Goal: Transaction & Acquisition: Purchase product/service

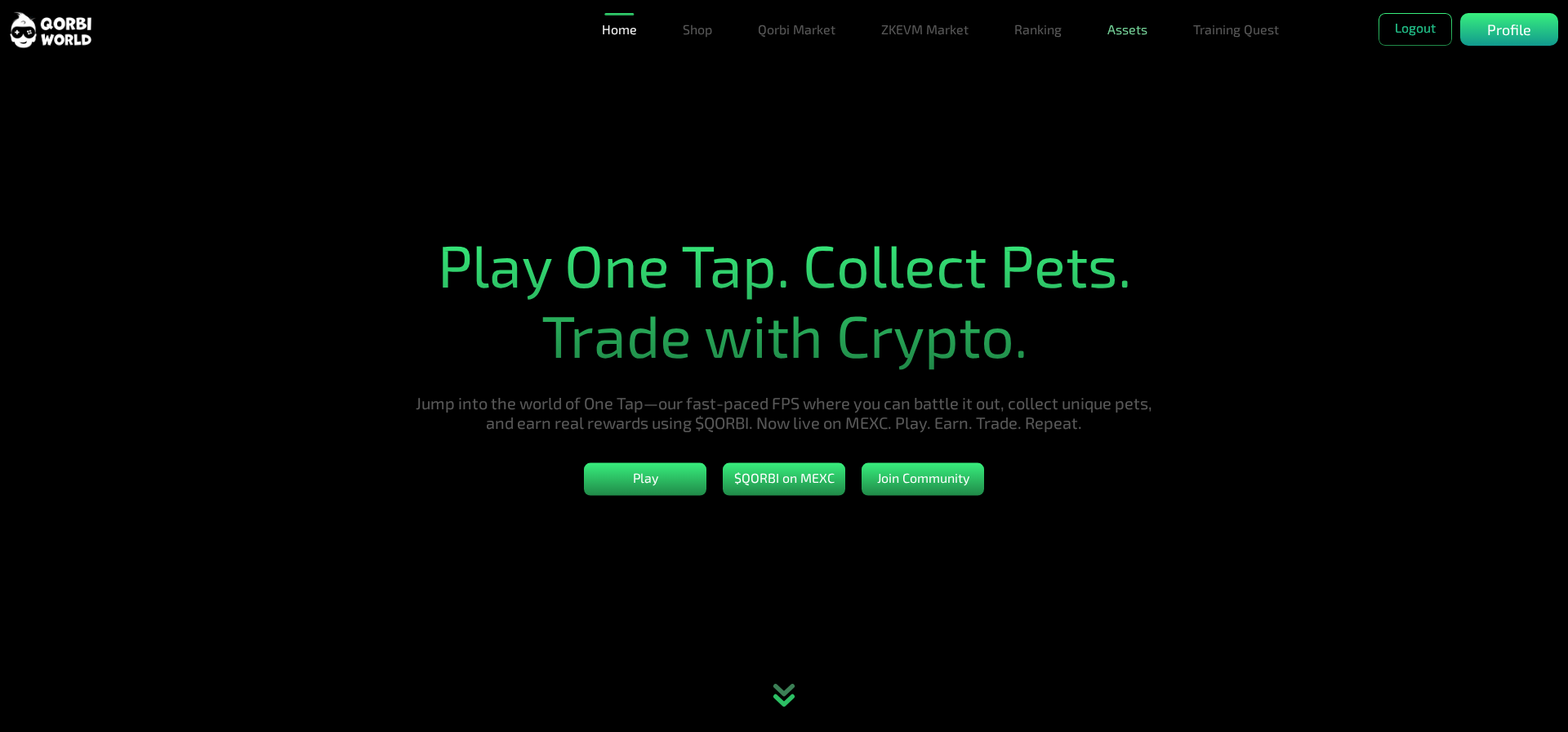
click at [1131, 32] on link "Assets" at bounding box center [1128, 29] width 53 height 33
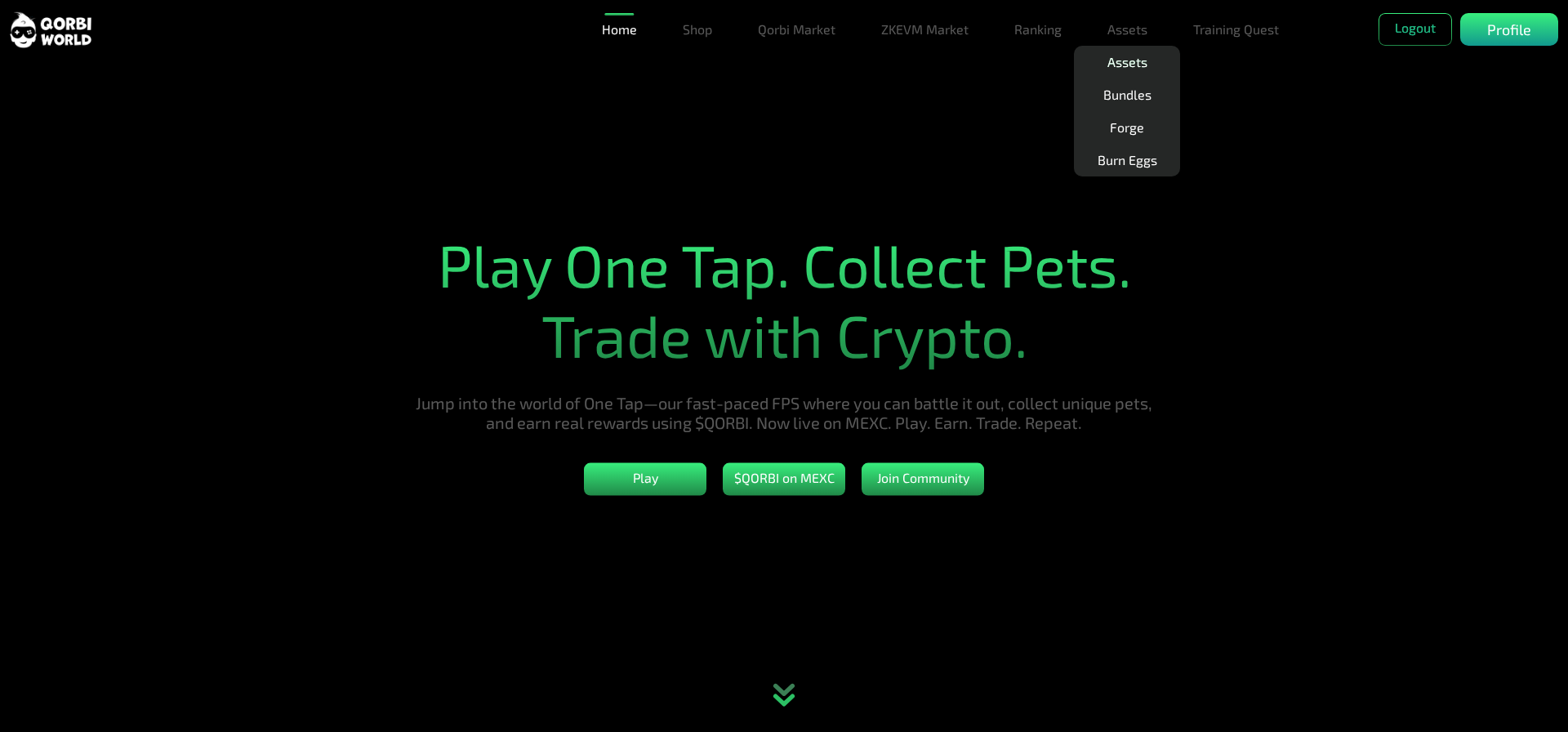
click at [1137, 62] on link "Assets" at bounding box center [1128, 61] width 53 height 33
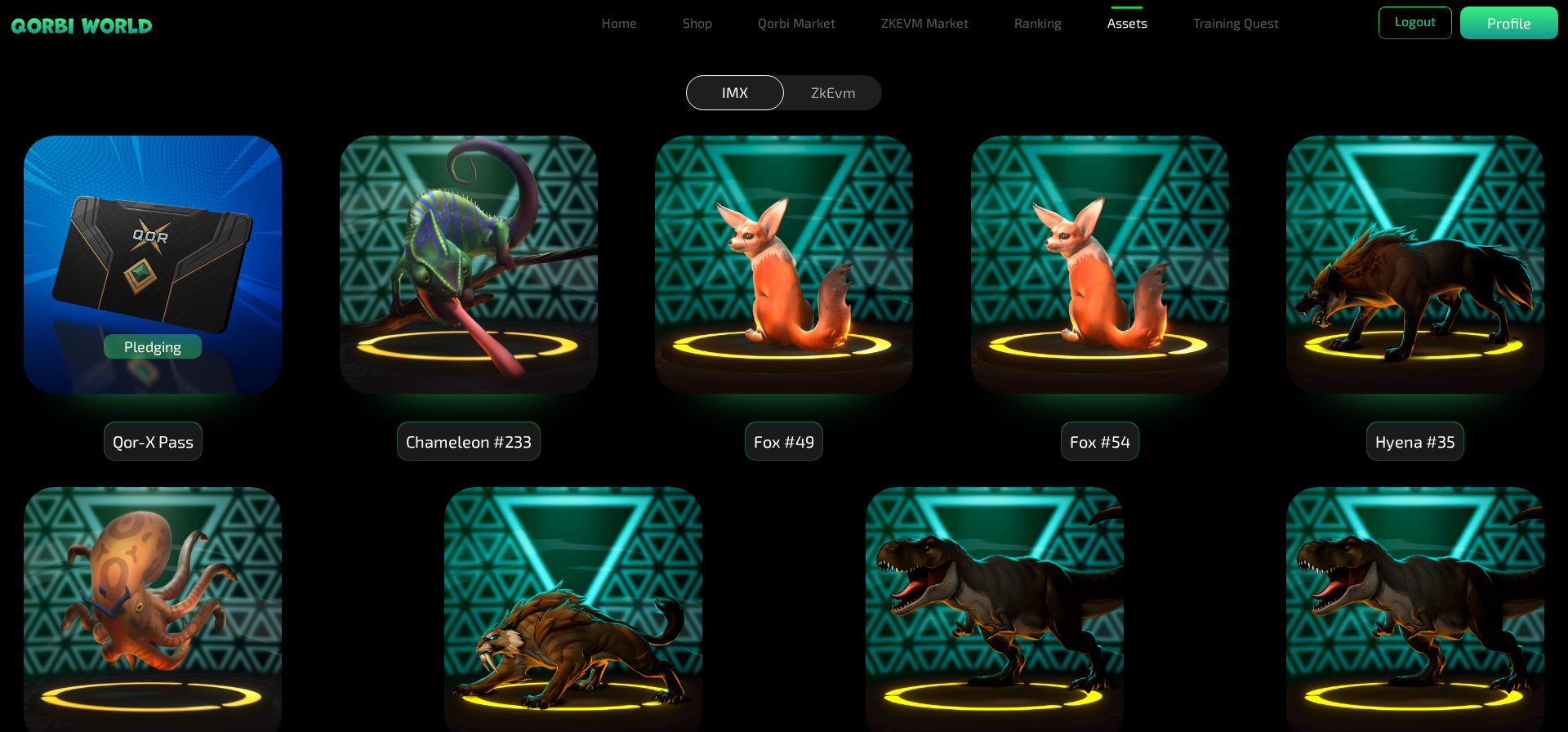
click at [166, 350] on div "Pledging" at bounding box center [152, 346] width 98 height 25
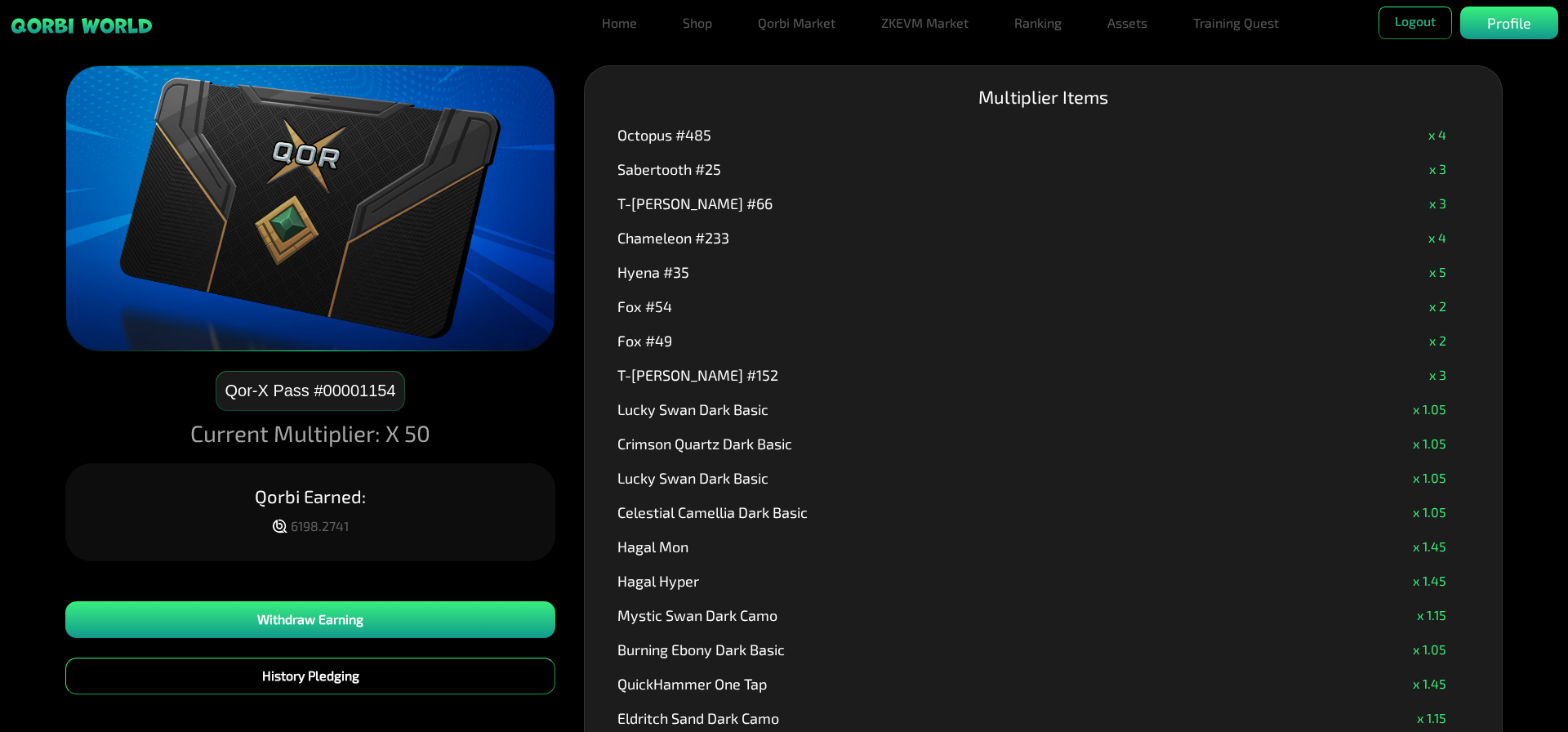
click at [361, 390] on div "Qor-X Pass #00001154" at bounding box center [309, 390] width 187 height 39
click at [1246, 19] on link "Training Quest" at bounding box center [1236, 23] width 99 height 33
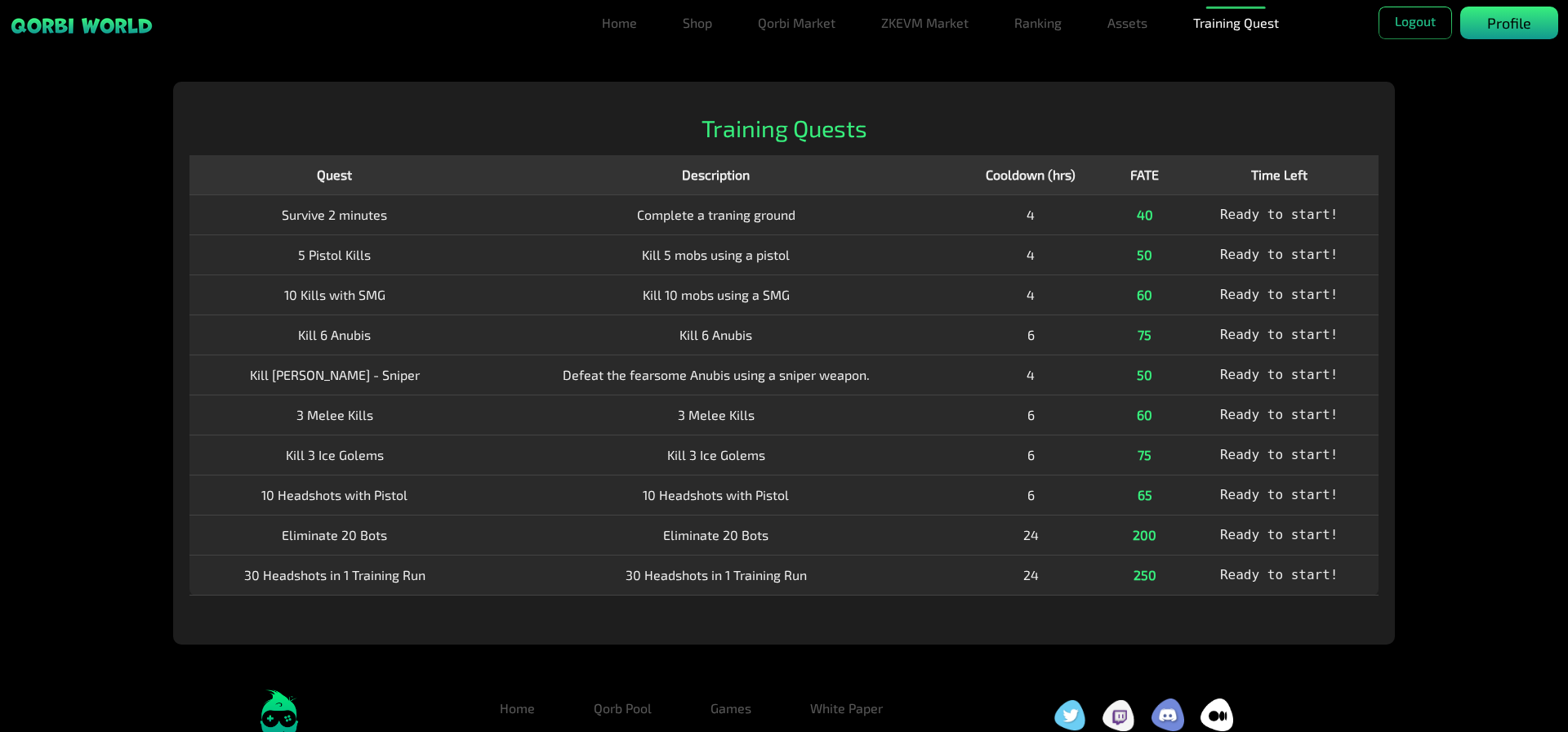
click at [1516, 22] on p "Profile" at bounding box center [1509, 23] width 44 height 22
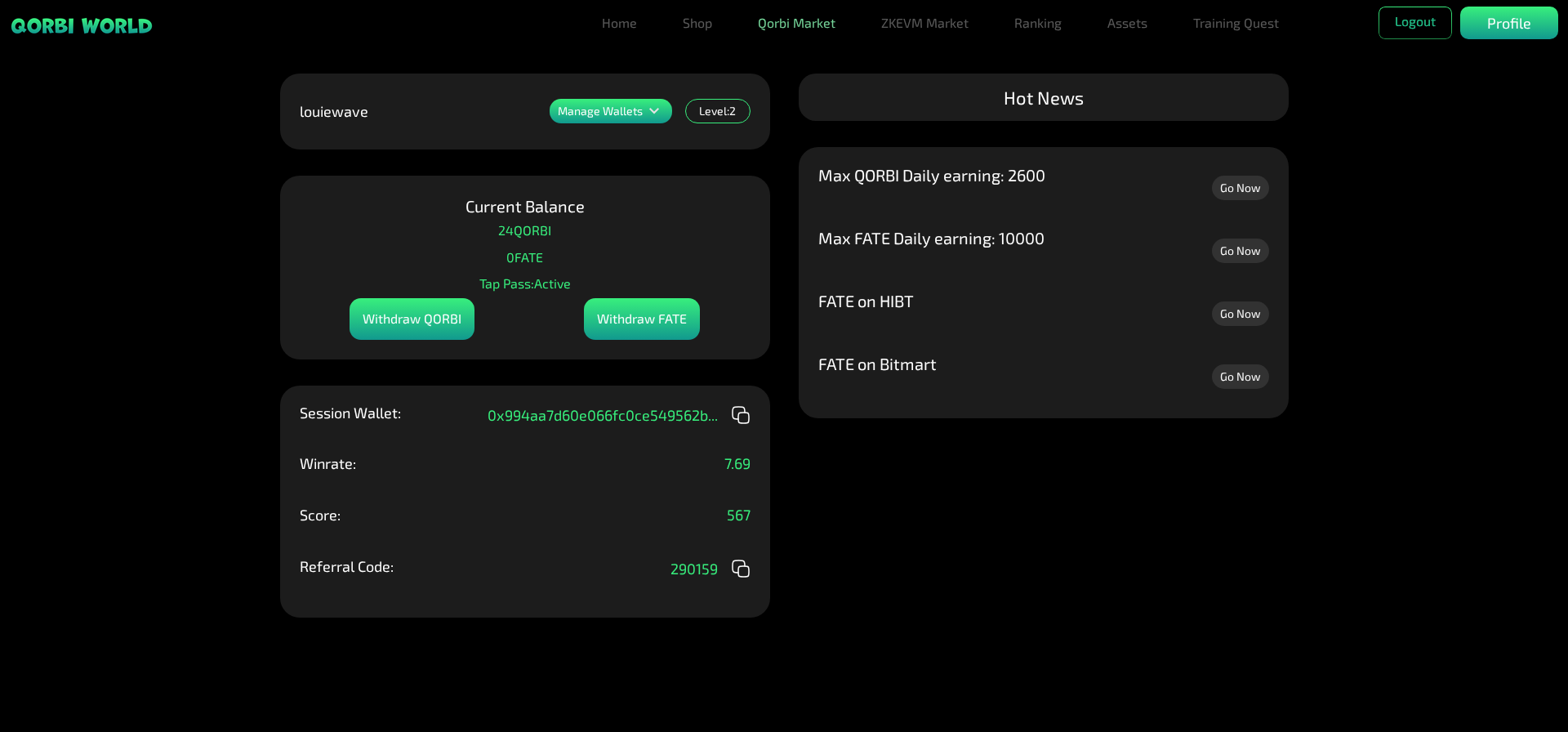
click at [806, 24] on link "Qorbi Market" at bounding box center [797, 23] width 91 height 33
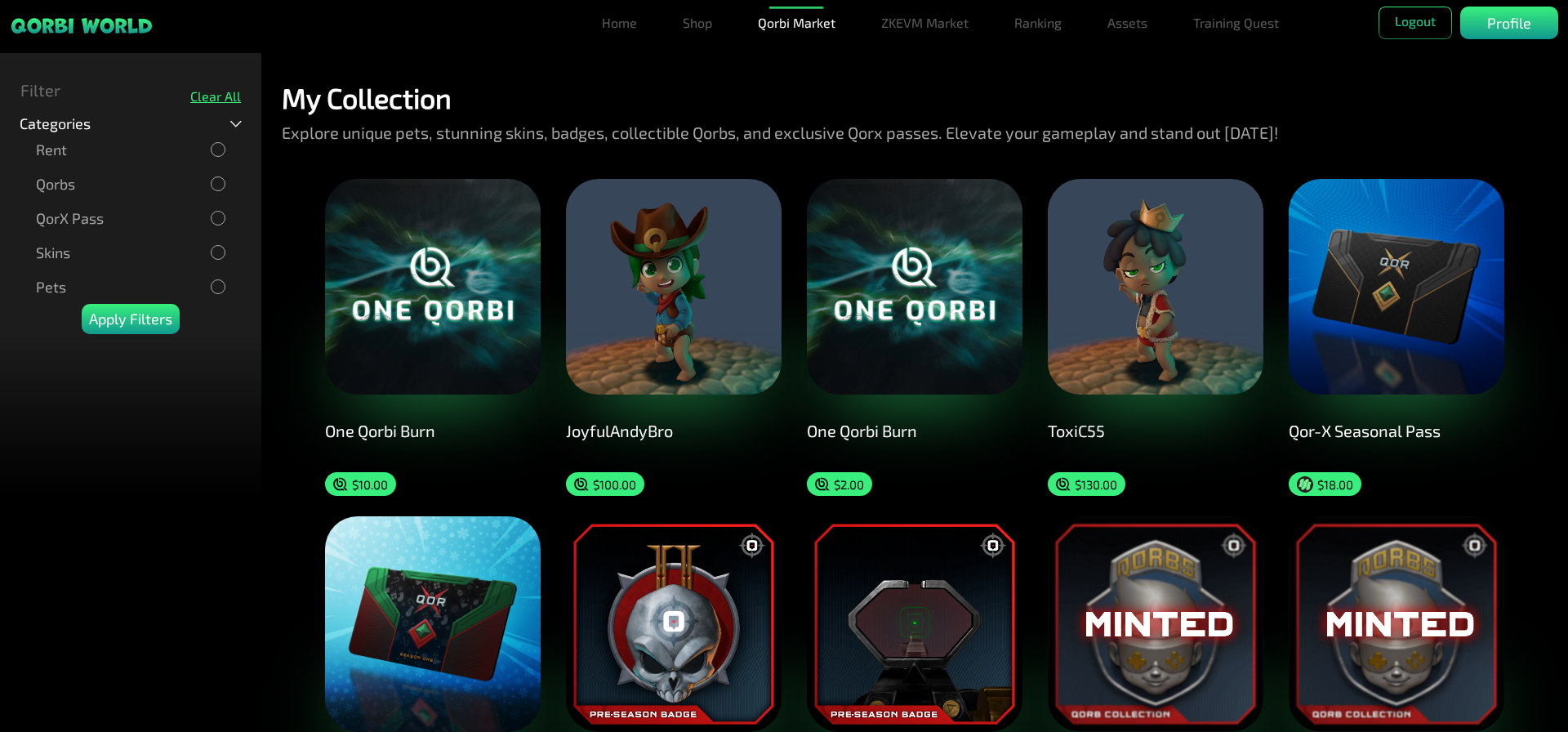
click at [214, 286] on div at bounding box center [218, 287] width 12 height 12
click at [142, 319] on p "Apply Filters" at bounding box center [130, 319] width 83 height 22
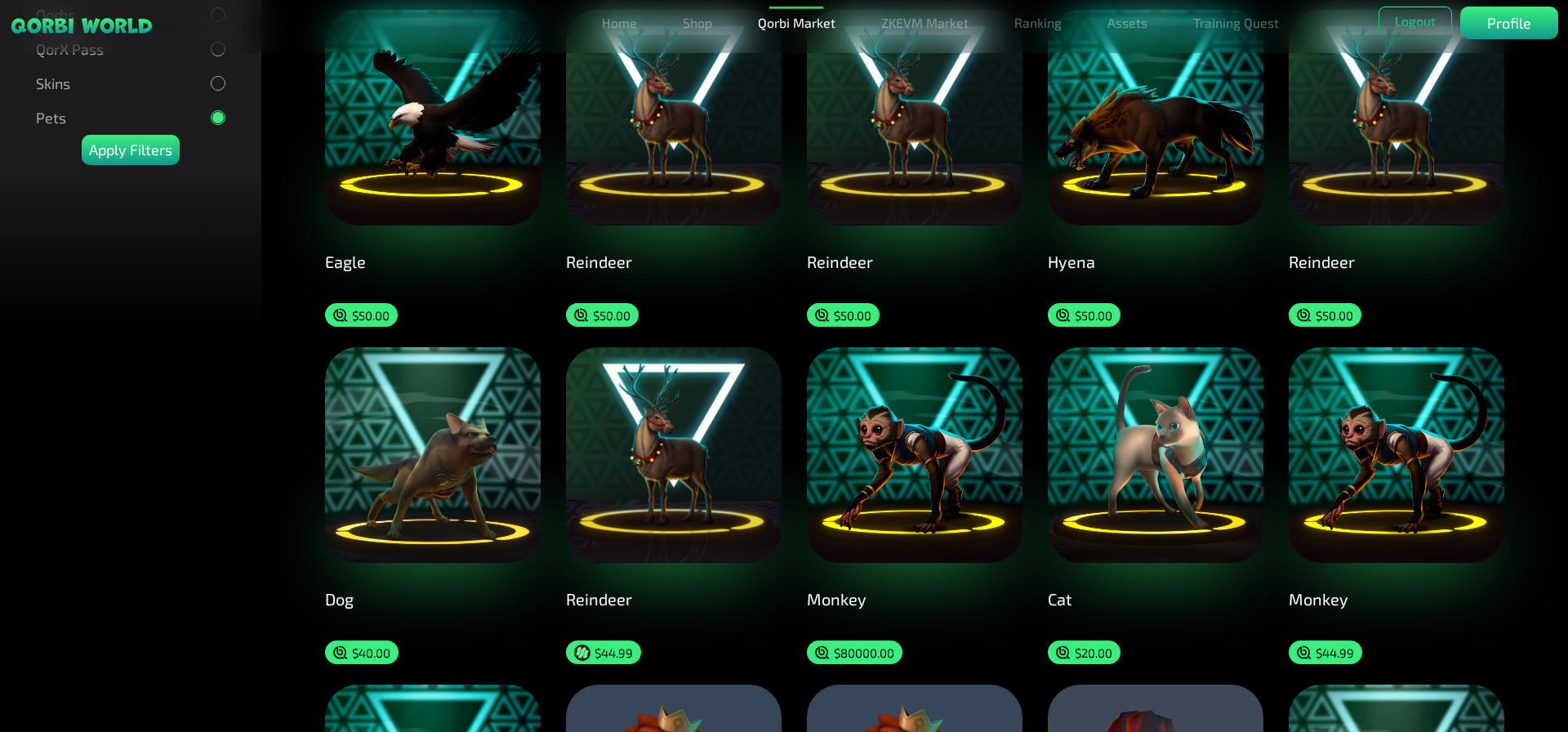
scroll to position [210, 0]
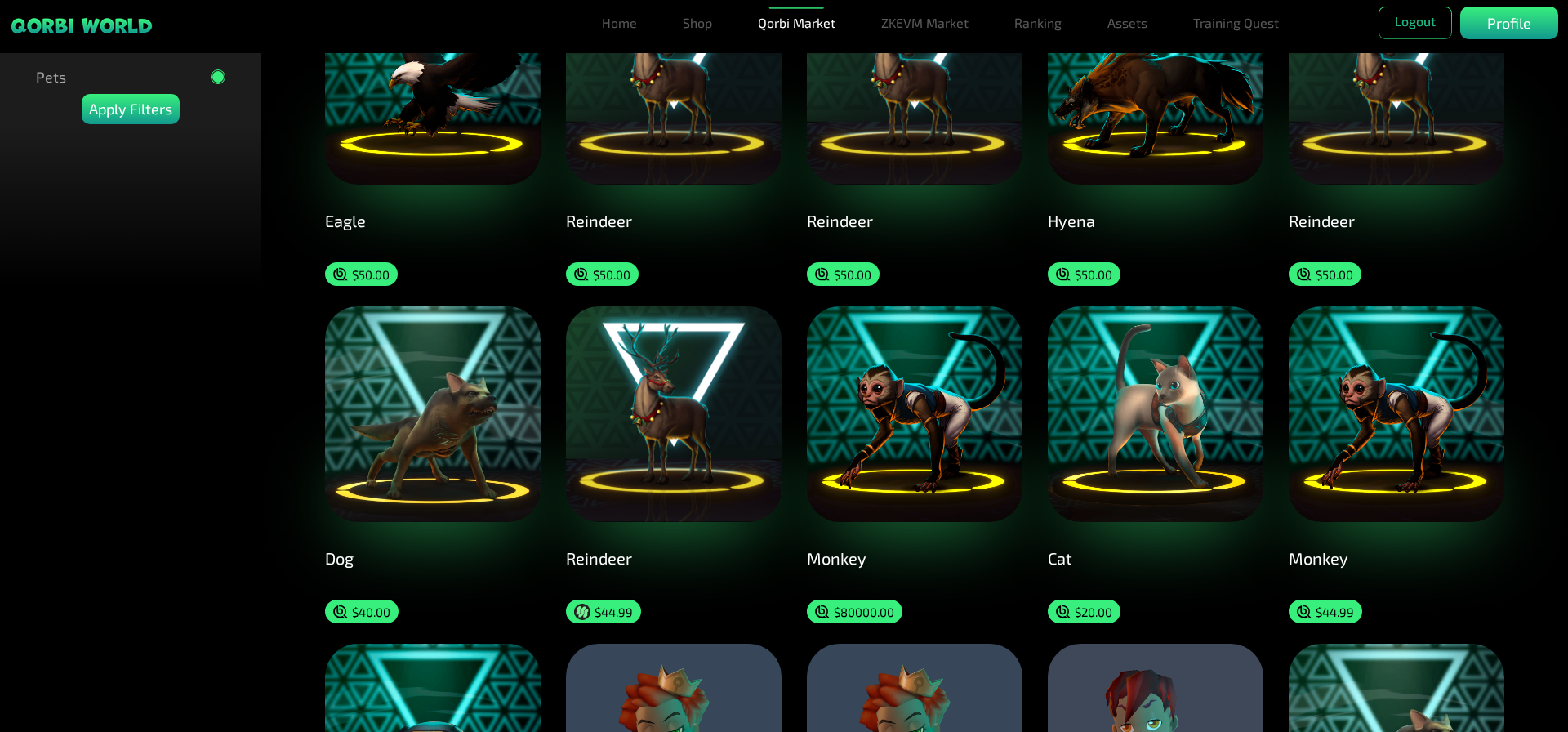
click at [648, 478] on img at bounding box center [673, 414] width 215 height 215
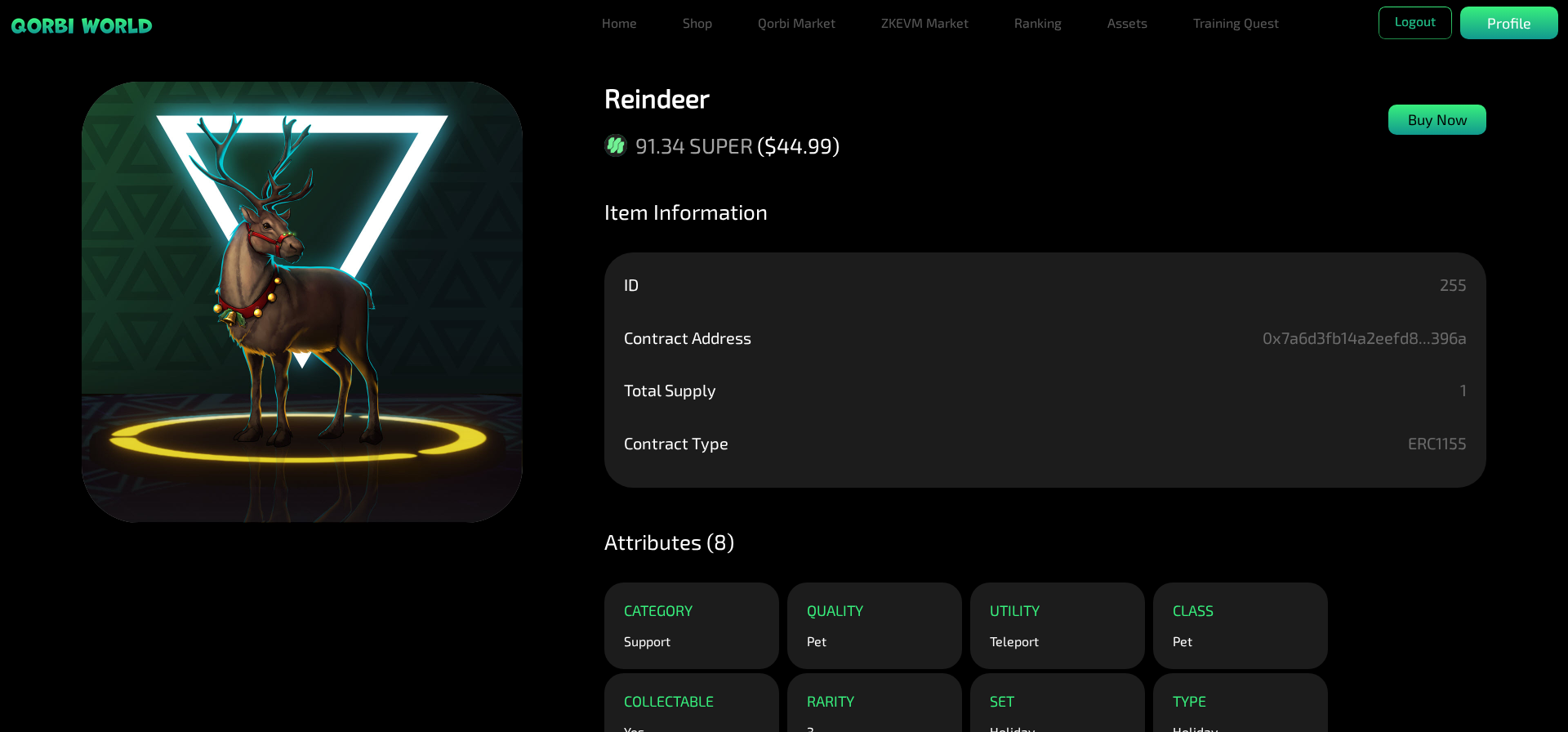
click at [1440, 126] on p "Buy Now" at bounding box center [1438, 120] width 59 height 22
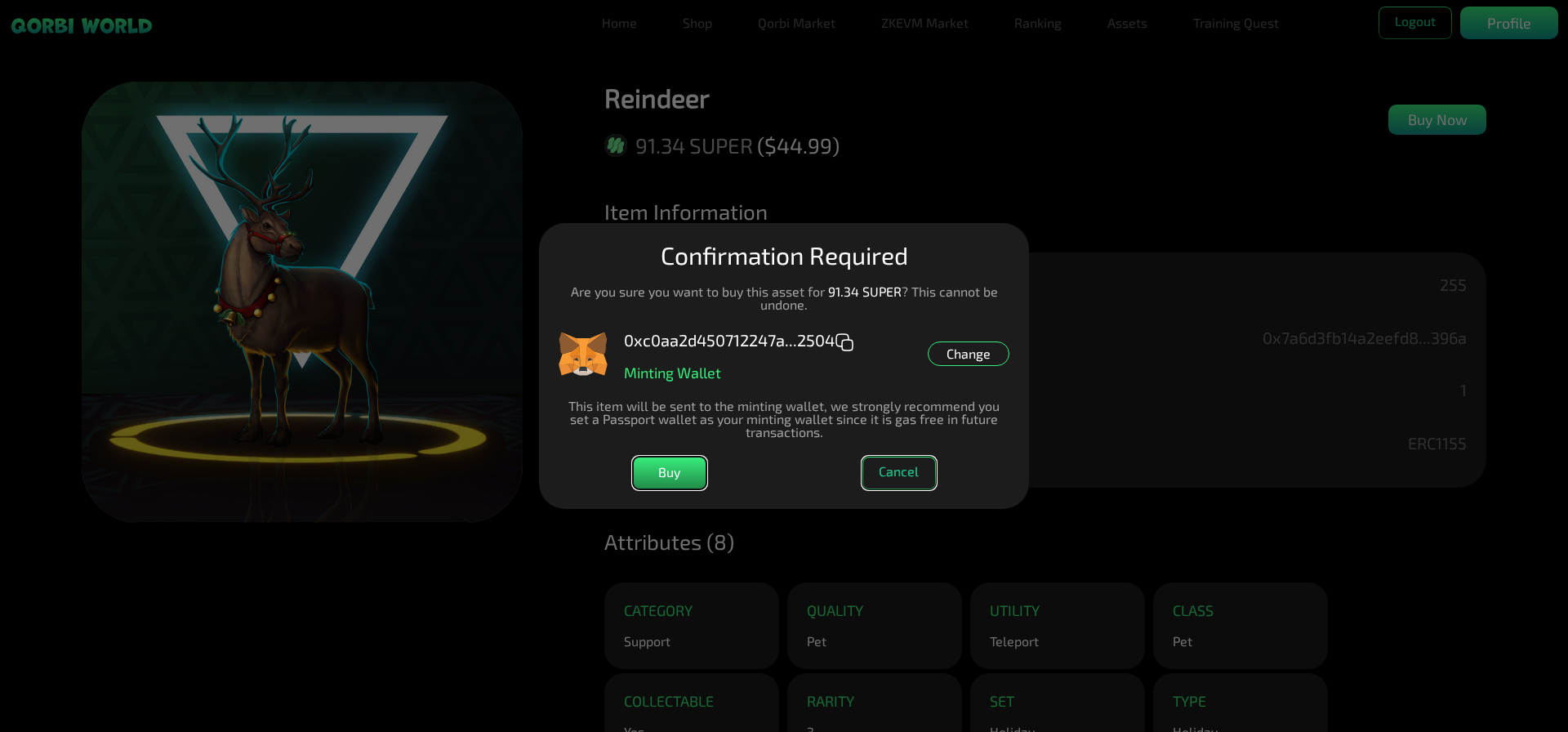
click at [892, 471] on button "Cancel" at bounding box center [900, 472] width 73 height 33
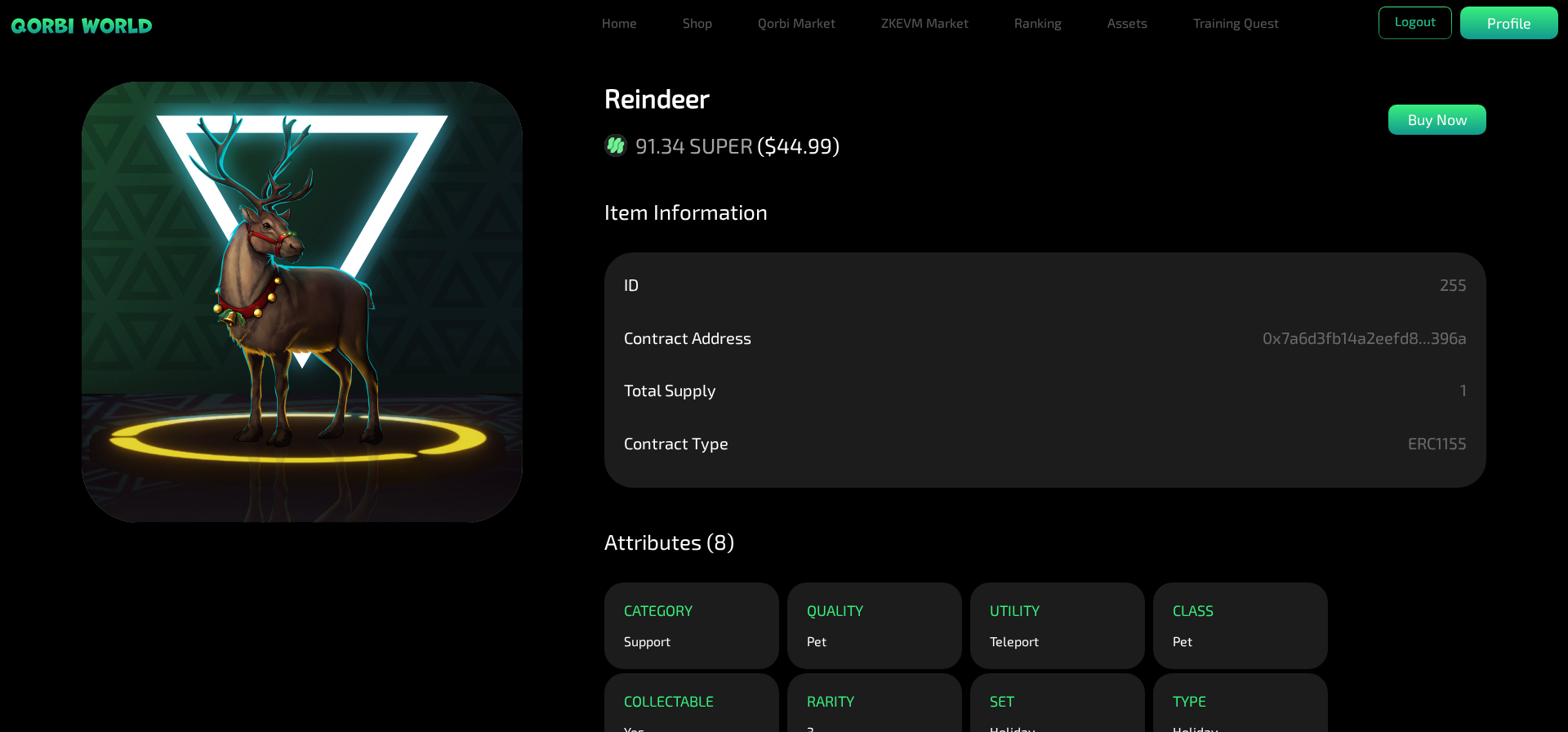
click at [88, 21] on img at bounding box center [82, 26] width 144 height 19
